Goal: Task Accomplishment & Management: Complete application form

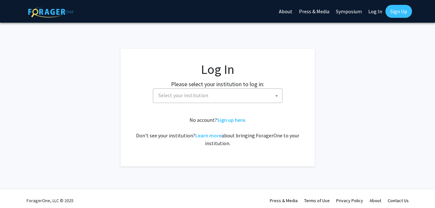
select select
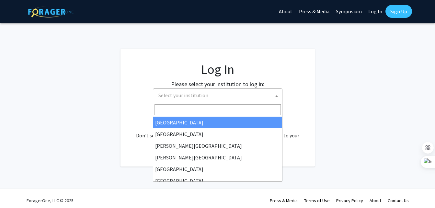
click at [190, 101] on span "Select your institution" at bounding box center [219, 95] width 126 height 13
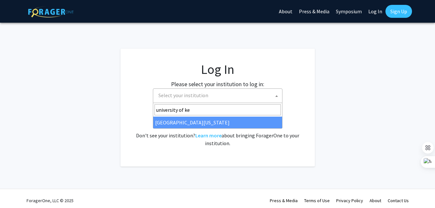
type input "university of ke"
select select "13"
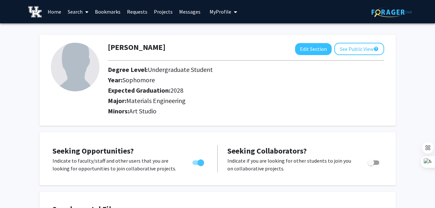
click at [155, 15] on link "Projects" at bounding box center [162, 11] width 25 height 23
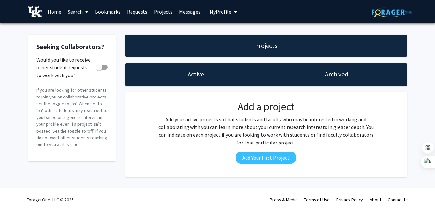
click at [197, 15] on link "Messages" at bounding box center [190, 11] width 28 height 23
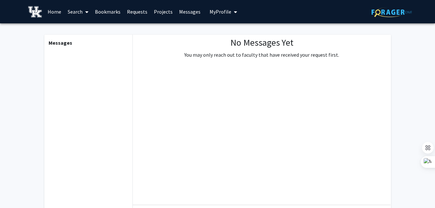
click at [138, 9] on link "Requests" at bounding box center [137, 11] width 27 height 23
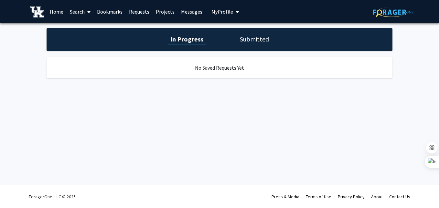
click at [117, 10] on link "Bookmarks" at bounding box center [110, 11] width 32 height 23
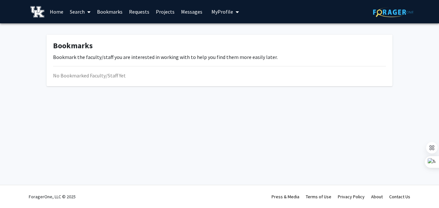
click at [170, 13] on link "Projects" at bounding box center [165, 11] width 25 height 23
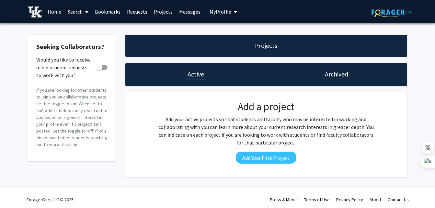
click at [55, 13] on link "Home" at bounding box center [54, 11] width 20 height 23
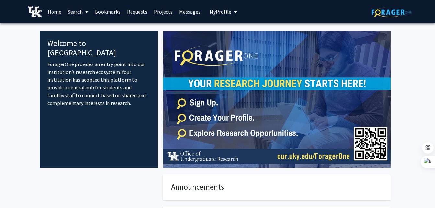
click at [76, 15] on link "Search" at bounding box center [77, 11] width 27 height 23
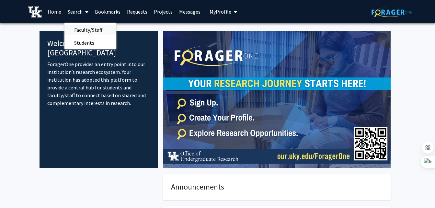
click at [94, 27] on span "Faculty/Staff" at bounding box center [88, 29] width 48 height 13
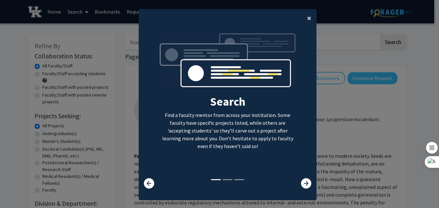
click at [307, 18] on span "×" at bounding box center [309, 18] width 4 height 10
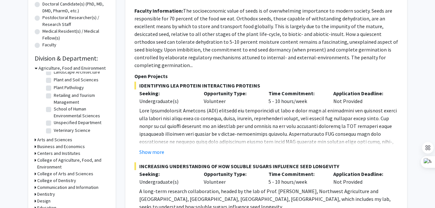
scroll to position [145, 0]
click at [39, 67] on h3 "Agriculture, Food and Environment" at bounding box center [72, 67] width 67 height 7
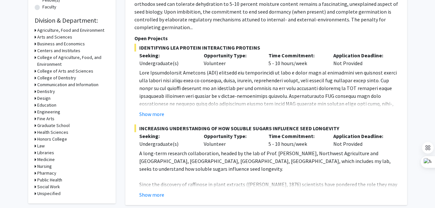
scroll to position [183, 0]
click at [48, 111] on h3 "Engineering" at bounding box center [48, 111] width 23 height 7
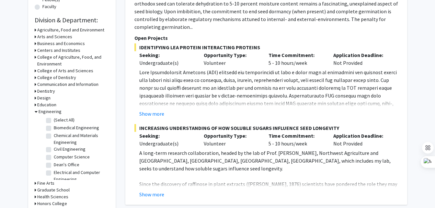
click at [64, 135] on label "Chemical and Materials Engineering" at bounding box center [81, 139] width 54 height 14
click at [58, 135] on input "Chemical and Materials Engineering" at bounding box center [56, 134] width 4 height 4
checkbox input "true"
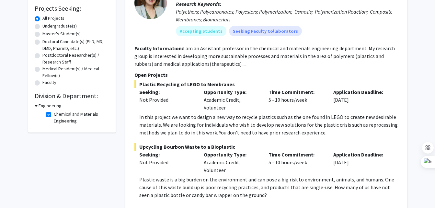
scroll to position [108, 0]
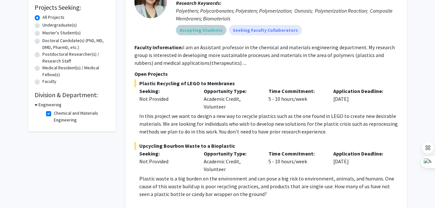
click at [198, 30] on mat-chip "Accepting Students" at bounding box center [201, 30] width 50 height 10
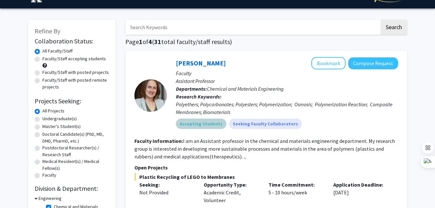
scroll to position [15, 0]
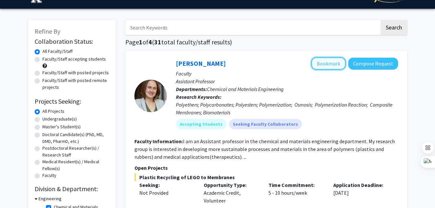
click at [331, 63] on button "Bookmark" at bounding box center [328, 63] width 34 height 12
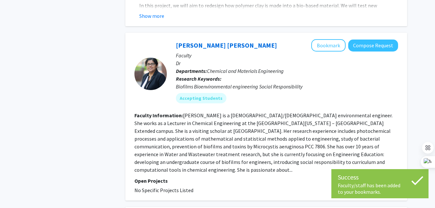
scroll to position [401, 0]
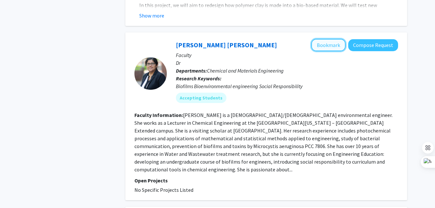
click at [328, 39] on button "Bookmark" at bounding box center [328, 45] width 34 height 12
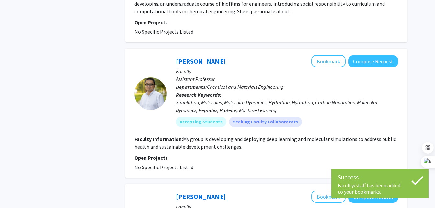
scroll to position [561, 0]
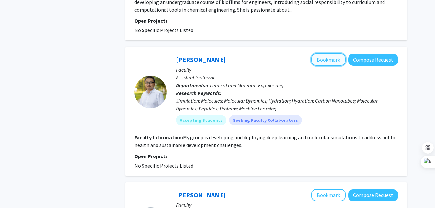
click at [324, 55] on button "Bookmark" at bounding box center [328, 59] width 34 height 12
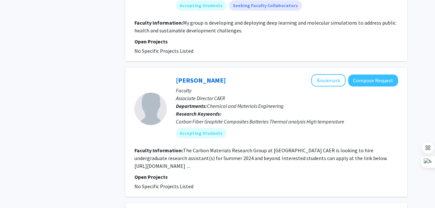
scroll to position [675, 0]
click at [328, 74] on button "Bookmark" at bounding box center [328, 80] width 34 height 12
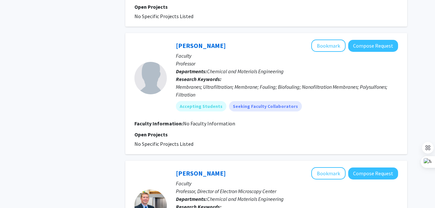
scroll to position [1012, 0]
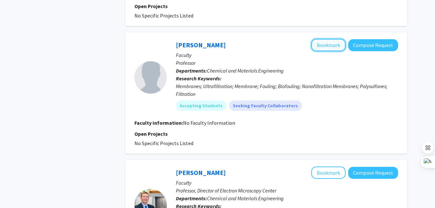
click at [322, 39] on button "Bookmark" at bounding box center [328, 45] width 34 height 12
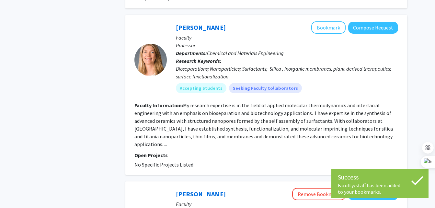
scroll to position [863, 0]
click at [331, 22] on button "Bookmark" at bounding box center [328, 28] width 34 height 12
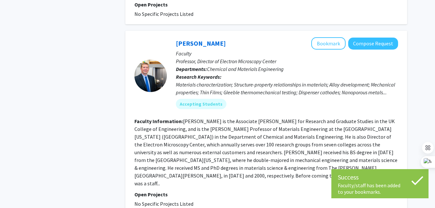
scroll to position [1141, 0]
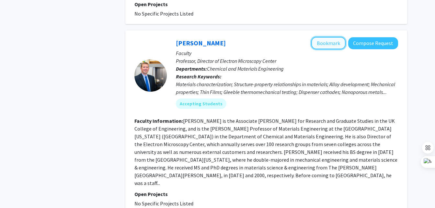
click at [323, 37] on button "Bookmark" at bounding box center [328, 43] width 34 height 12
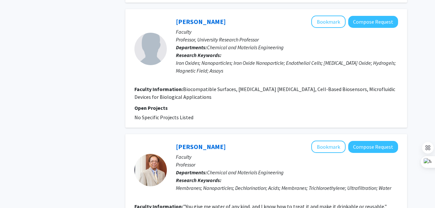
scroll to position [1609, 0]
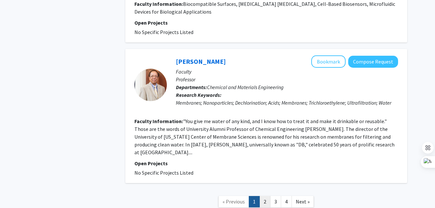
click at [265, 196] on link "2" at bounding box center [264, 201] width 11 height 11
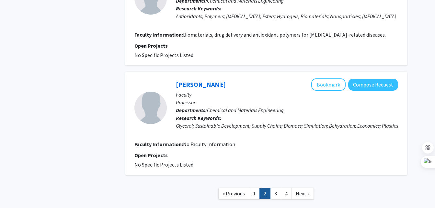
scroll to position [1118, 0]
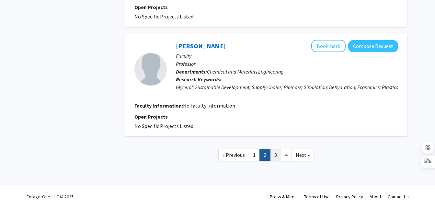
click at [273, 155] on link "3" at bounding box center [275, 154] width 11 height 11
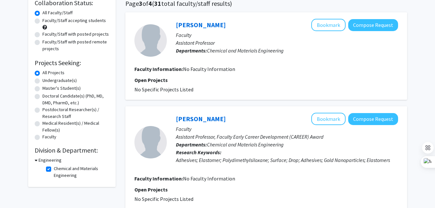
scroll to position [53, 0]
click at [67, 81] on label "Undergraduate(s)" at bounding box center [59, 80] width 34 height 7
click at [47, 81] on input "Undergraduate(s)" at bounding box center [44, 79] width 4 height 4
radio input "true"
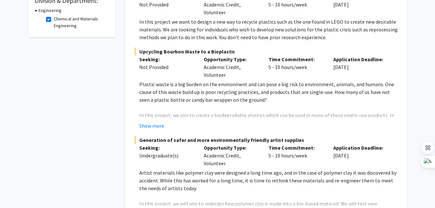
scroll to position [203, 0]
click at [153, 126] on button "Show more" at bounding box center [151, 125] width 25 height 8
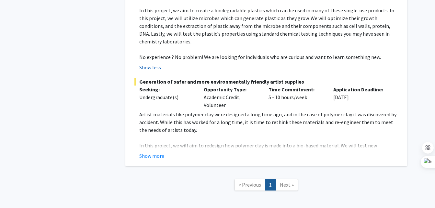
scroll to position [313, 0]
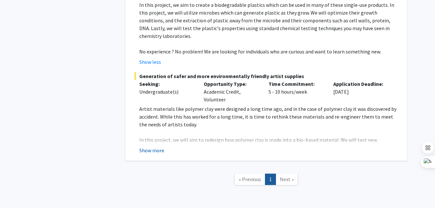
click at [156, 146] on button "Show more" at bounding box center [151, 150] width 25 height 8
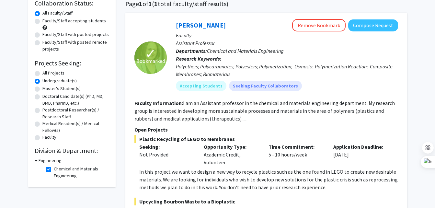
scroll to position [52, 0]
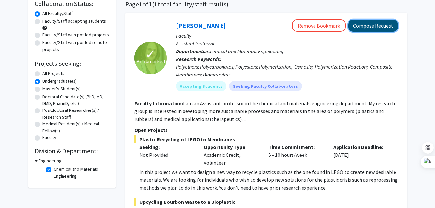
click at [380, 25] on button "Compose Request" at bounding box center [373, 26] width 50 height 12
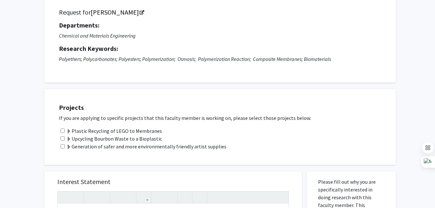
scroll to position [47, 0]
click at [63, 130] on input "checkbox" at bounding box center [63, 130] width 4 height 4
checkbox input "true"
click at [62, 137] on input "checkbox" at bounding box center [63, 138] width 4 height 4
checkbox input "true"
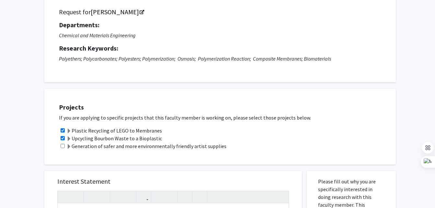
click at [61, 143] on div "Generation of safer and more environmentally friendly artist supplies" at bounding box center [224, 146] width 330 height 8
click at [62, 147] on input "checkbox" at bounding box center [63, 146] width 4 height 4
checkbox input "true"
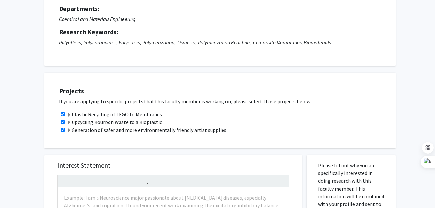
scroll to position [63, 0]
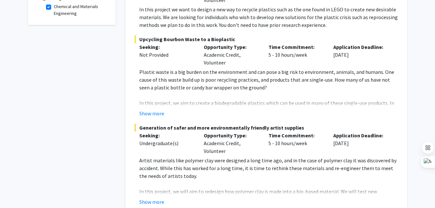
scroll to position [291, 0]
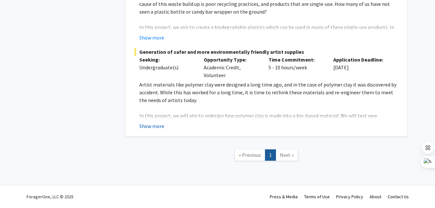
click at [145, 124] on button "Show more" at bounding box center [151, 126] width 25 height 8
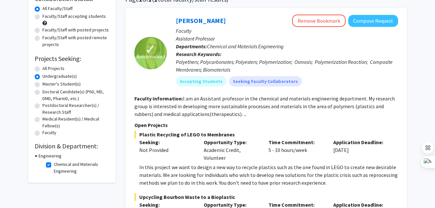
scroll to position [58, 0]
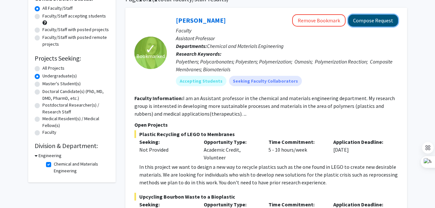
click at [376, 22] on button "Compose Request" at bounding box center [373, 21] width 50 height 12
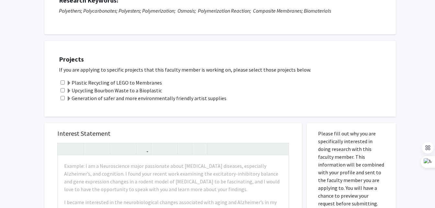
scroll to position [95, 0]
click at [121, 80] on label "Plastic Recycling of LEGO to Membranes" at bounding box center [113, 82] width 95 height 8
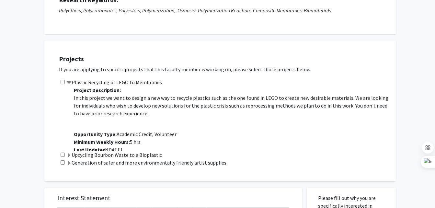
click at [61, 80] on input "checkbox" at bounding box center [63, 82] width 4 height 4
checkbox input "true"
click at [61, 154] on input "checkbox" at bounding box center [63, 154] width 4 height 4
checkbox input "true"
click at [61, 164] on input "checkbox" at bounding box center [63, 162] width 4 height 4
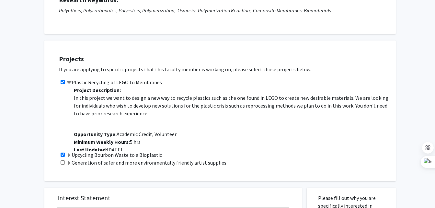
checkbox input "true"
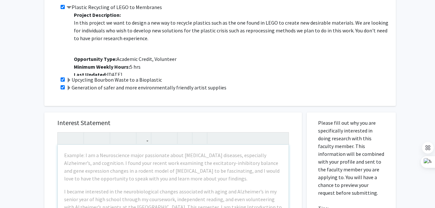
scroll to position [170, 0]
